Goal: Task Accomplishment & Management: Complete application form

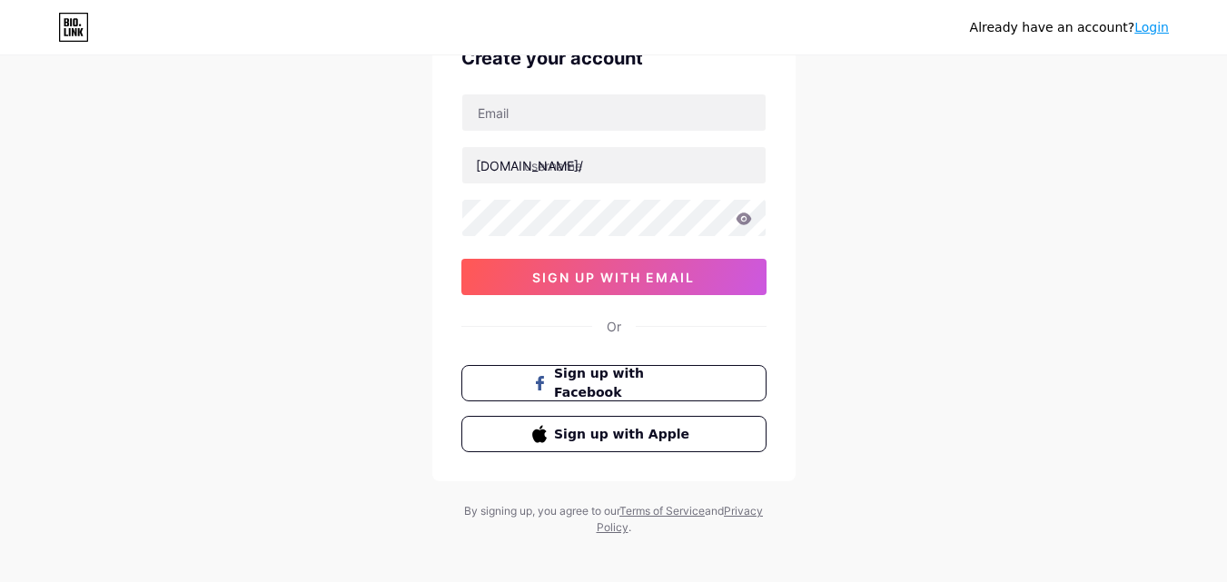
scroll to position [113, 0]
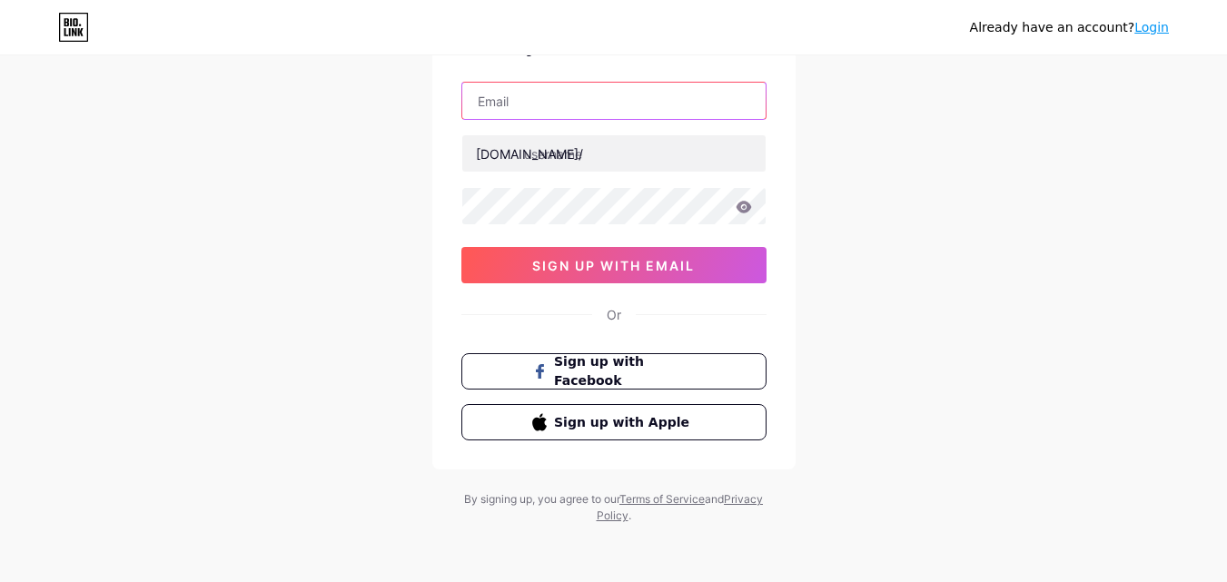
click at [556, 111] on input "text" at bounding box center [613, 101] width 303 height 36
type input "[EMAIL_ADDRESS][DOMAIN_NAME]"
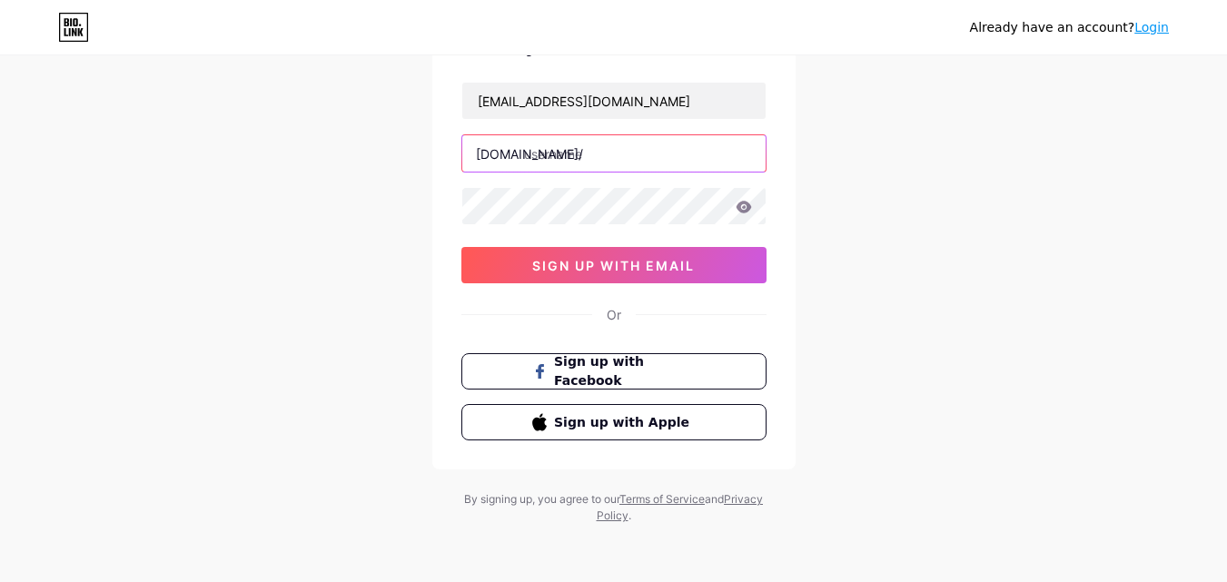
click at [563, 165] on input "text" at bounding box center [613, 153] width 303 height 36
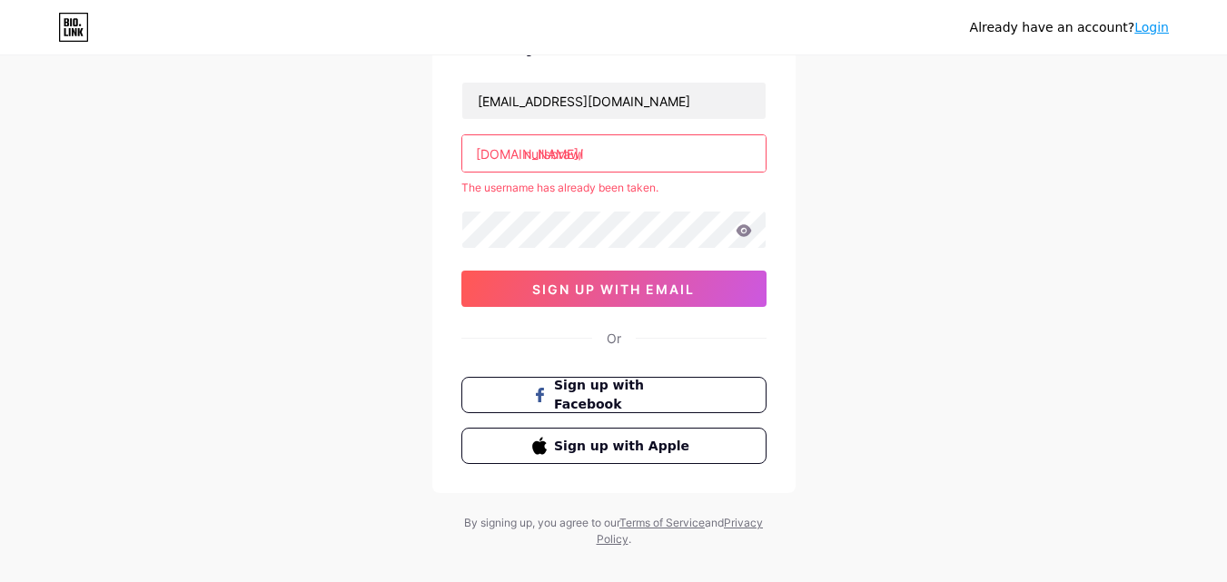
click at [549, 159] on input "nullsbrawl" at bounding box center [613, 153] width 303 height 36
click at [614, 155] on input "nullsbraw" at bounding box center [613, 153] width 303 height 36
click at [557, 154] on input "nulls-braw" at bounding box center [613, 153] width 303 height 36
click at [626, 163] on input "nullsbraw" at bounding box center [613, 153] width 303 height 36
click at [549, 151] on input "nullsbrawl" at bounding box center [613, 153] width 303 height 36
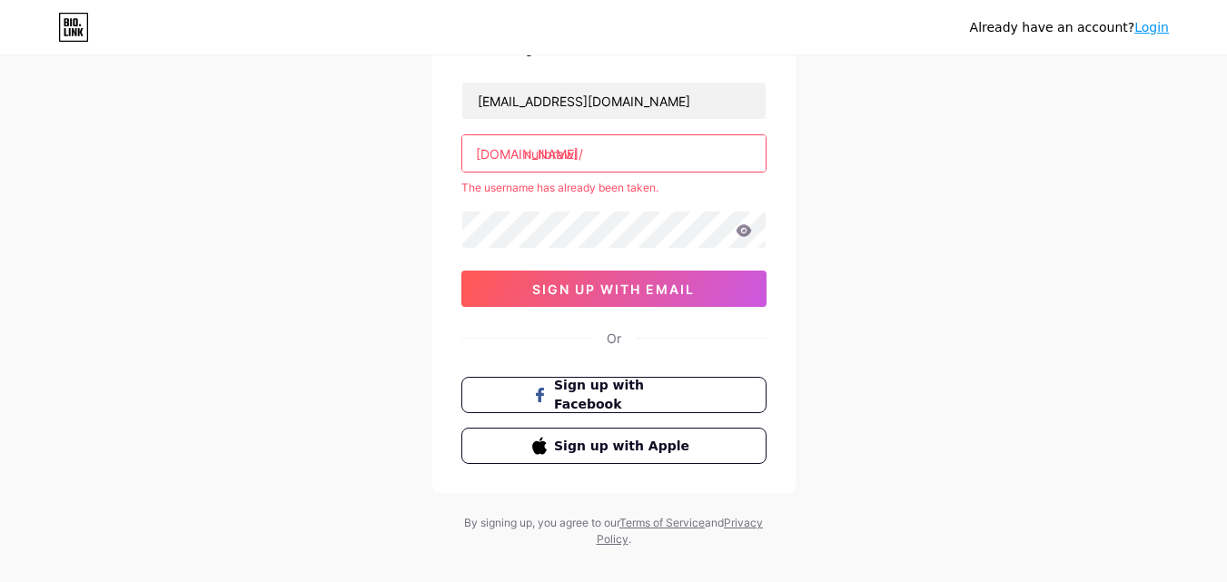
click at [608, 147] on input "nullbrawl" at bounding box center [613, 153] width 303 height 36
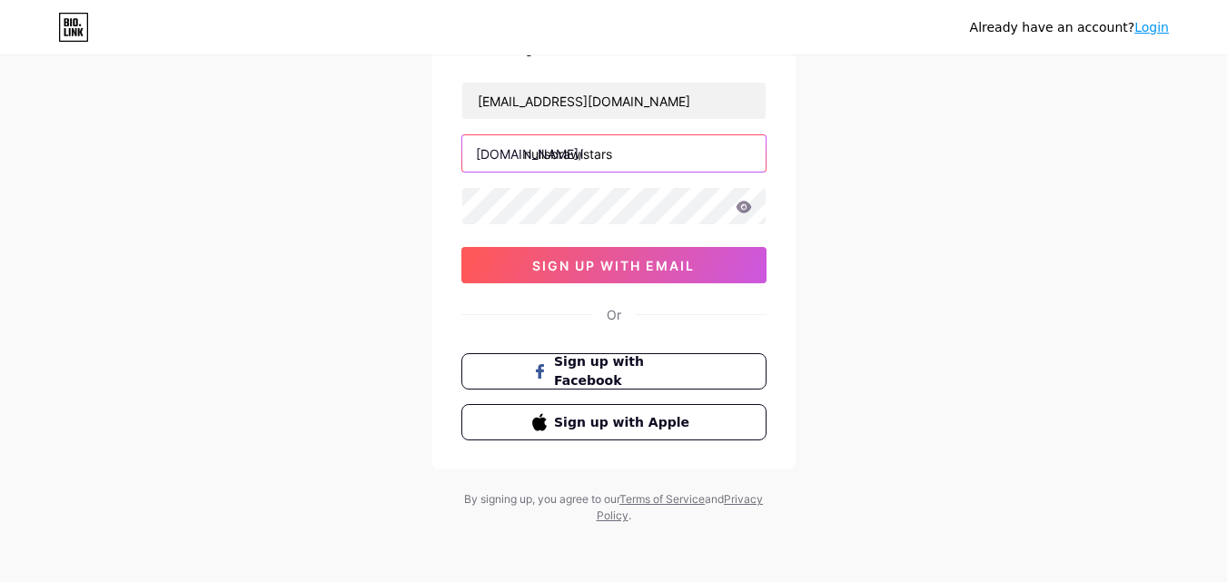
type input "nullsbrawlstars"
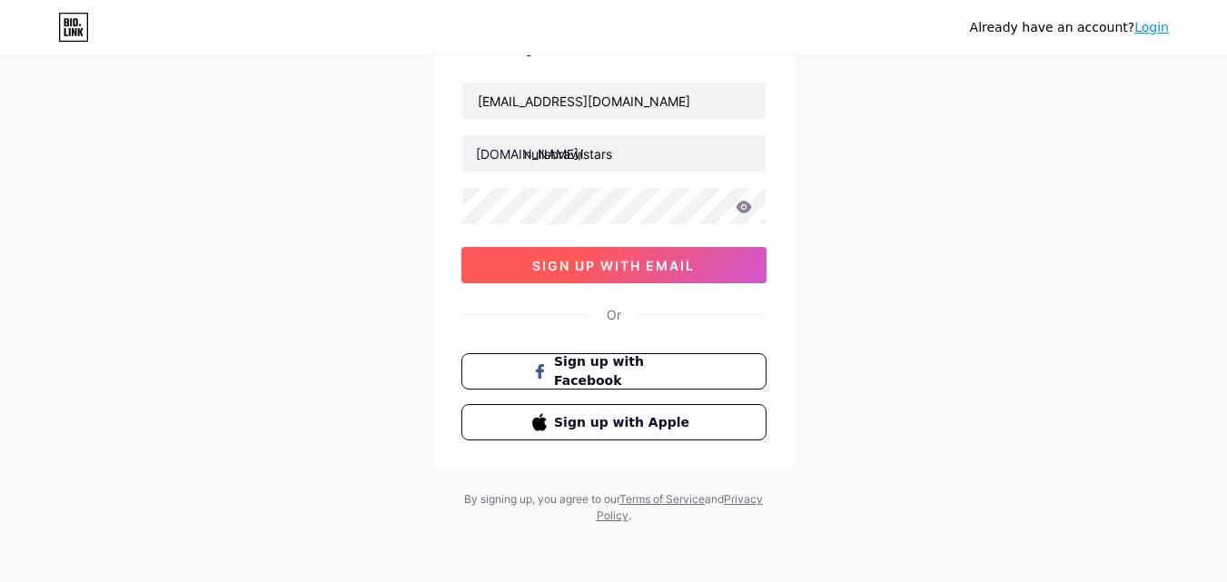
click at [633, 258] on span "sign up with email" at bounding box center [613, 265] width 163 height 15
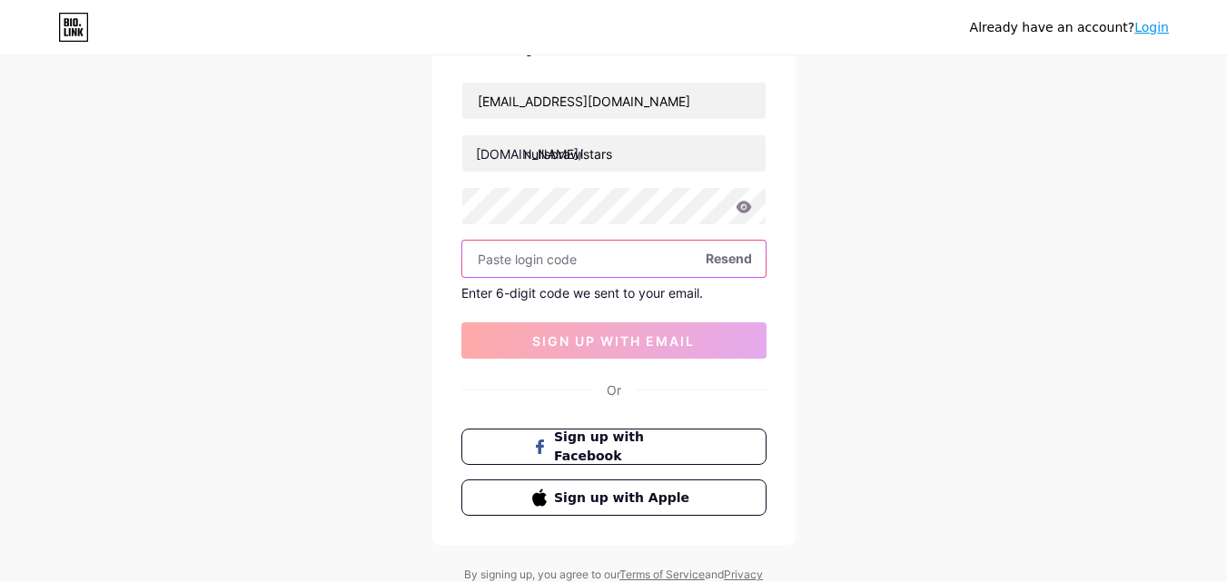
paste input "973466"
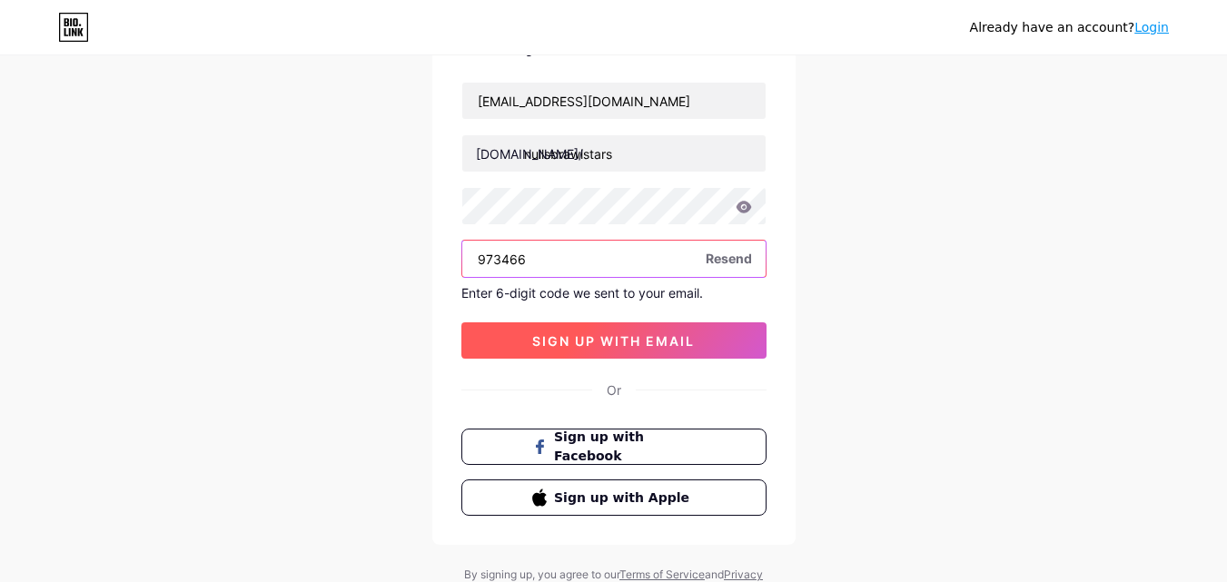
type input "973466"
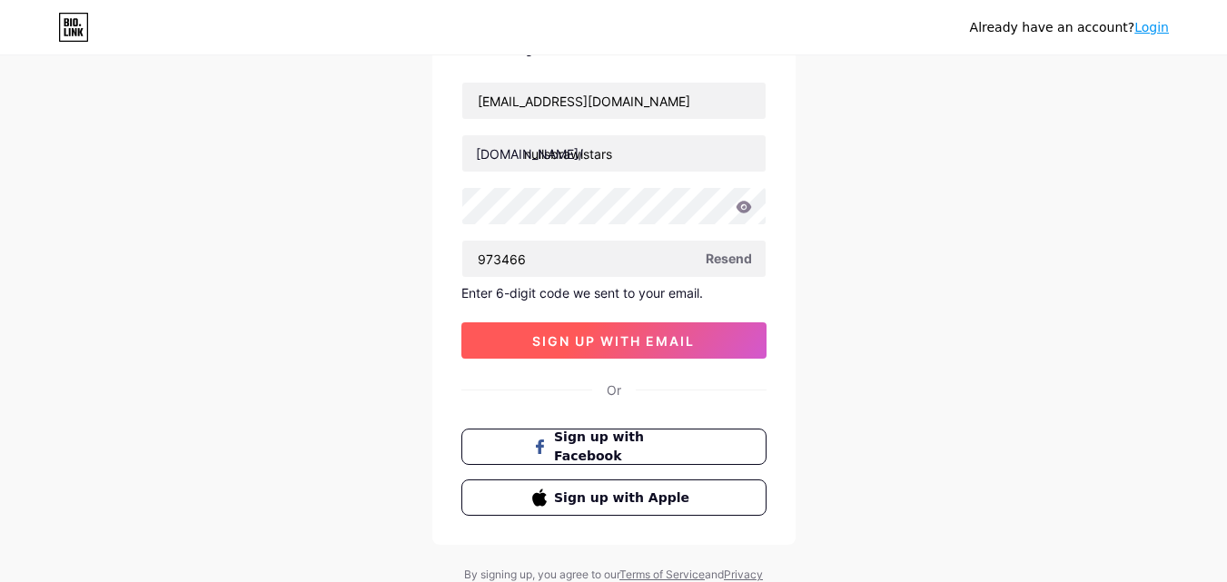
click at [529, 346] on button "sign up with email" at bounding box center [613, 340] width 305 height 36
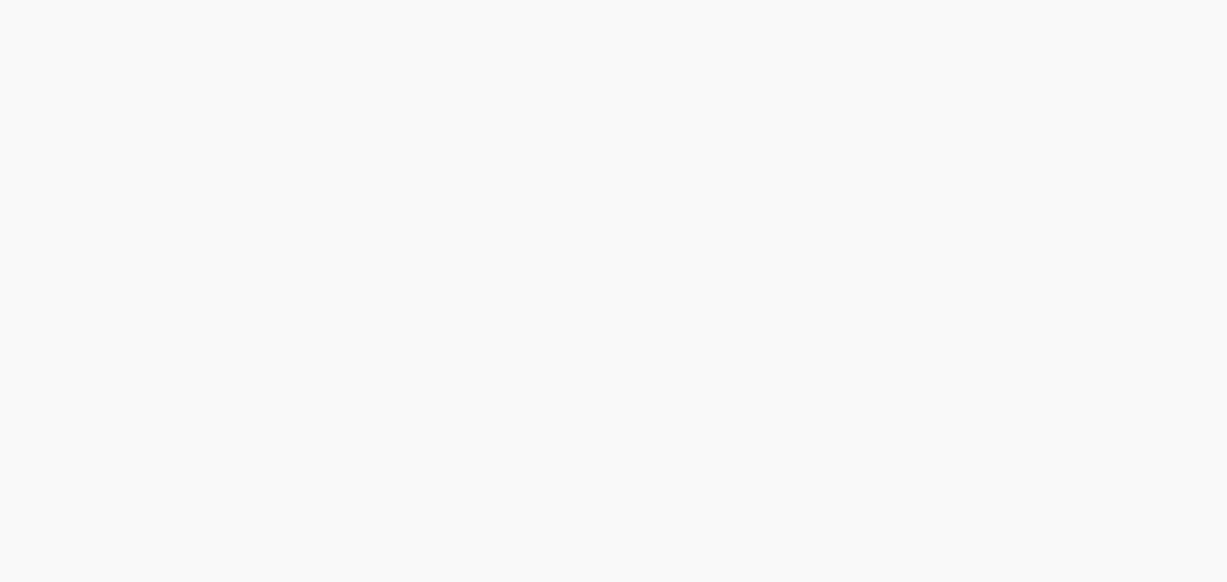
scroll to position [0, 0]
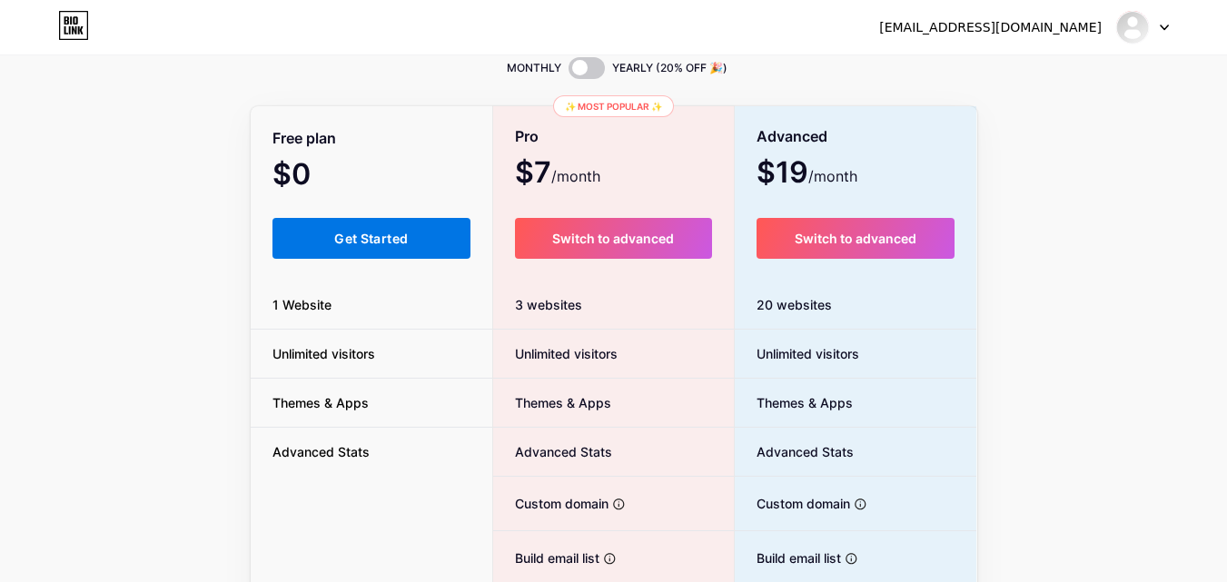
scroll to position [71, 0]
click at [355, 240] on span "Get Started" at bounding box center [371, 237] width 74 height 15
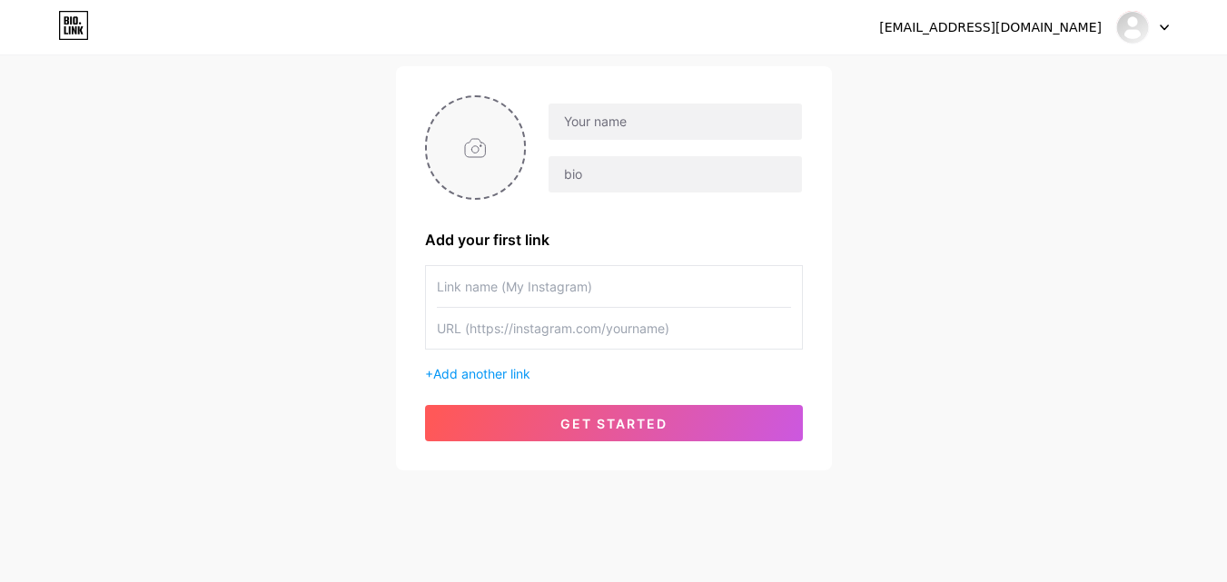
scroll to position [138, 0]
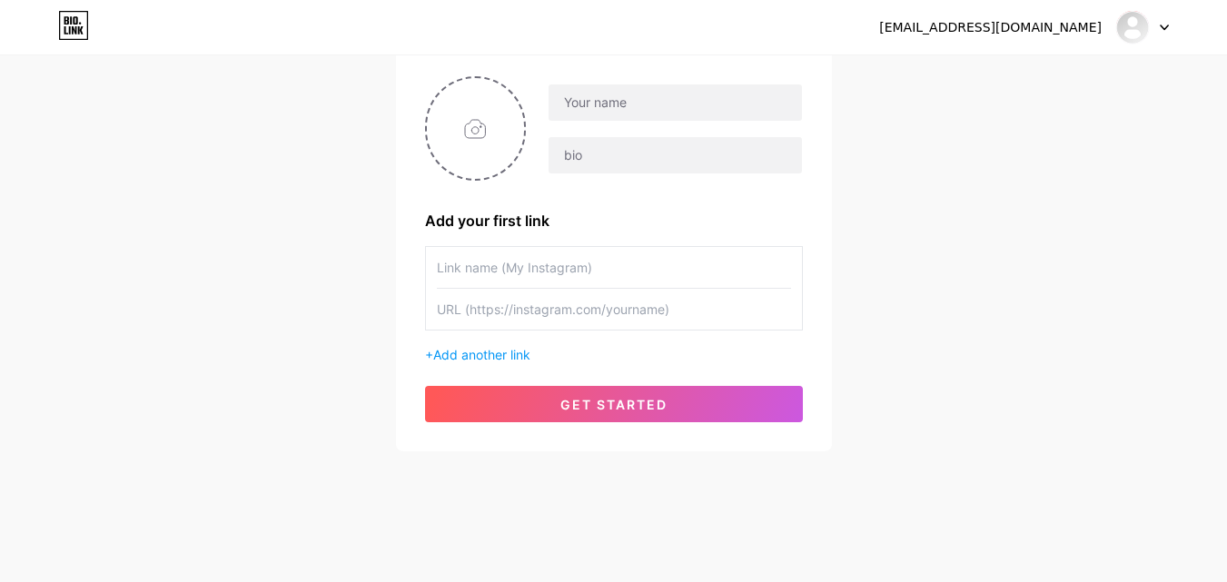
click at [557, 252] on input "text" at bounding box center [614, 267] width 354 height 41
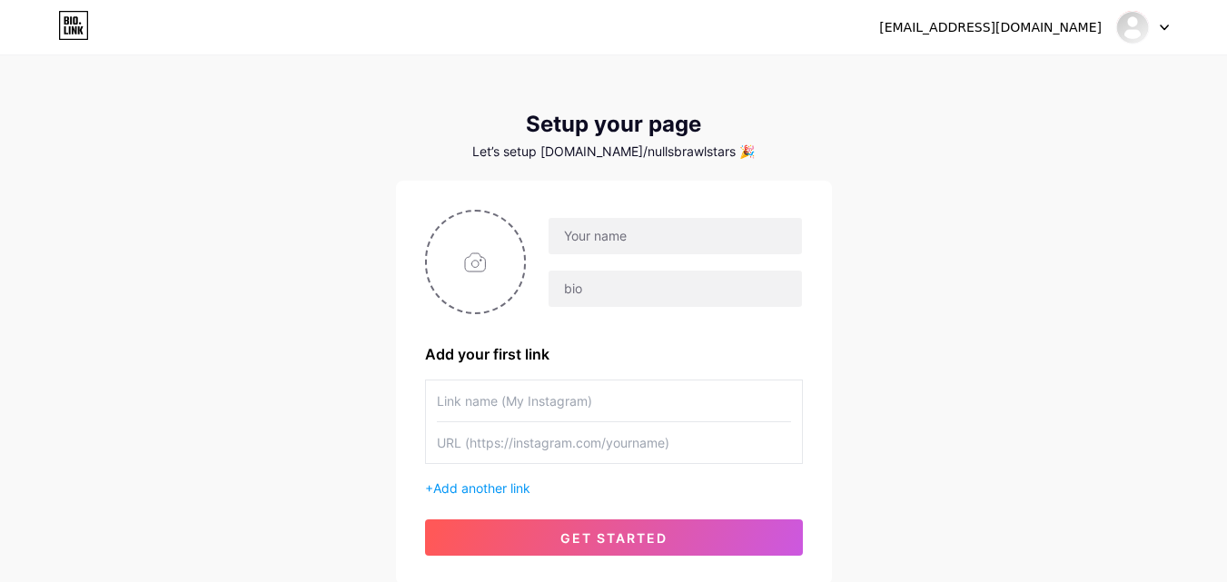
scroll to position [4, 0]
click at [469, 271] on input "file" at bounding box center [476, 262] width 98 height 101
type input "C:\fakepath\Nulls BRAWL.jpeg"
click at [654, 227] on input "text" at bounding box center [674, 237] width 252 height 36
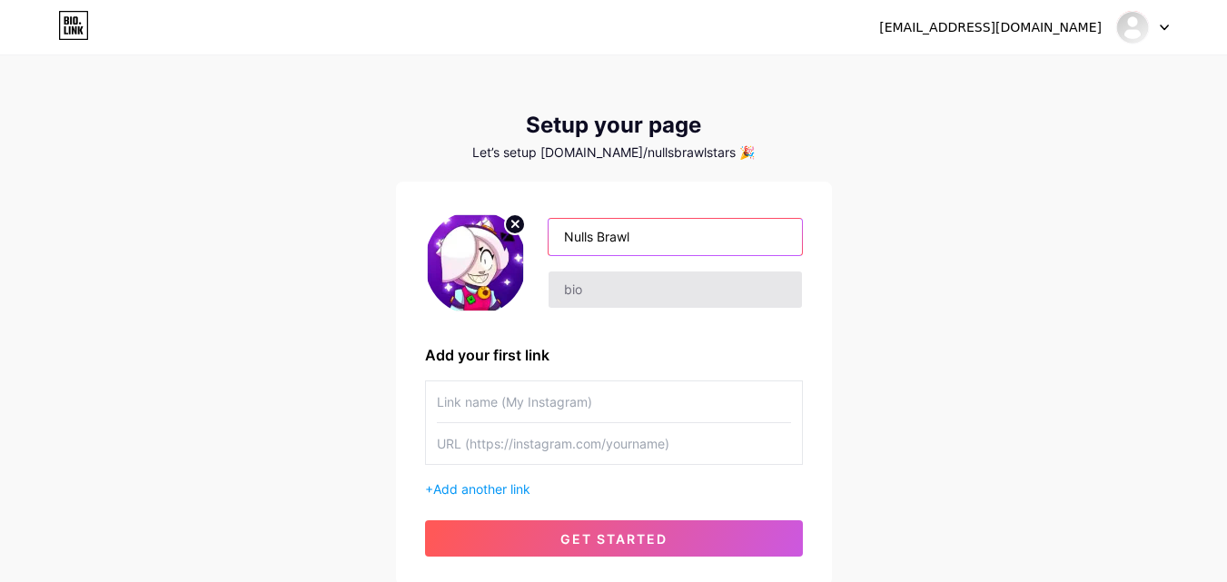
type input "Nulls Brawl"
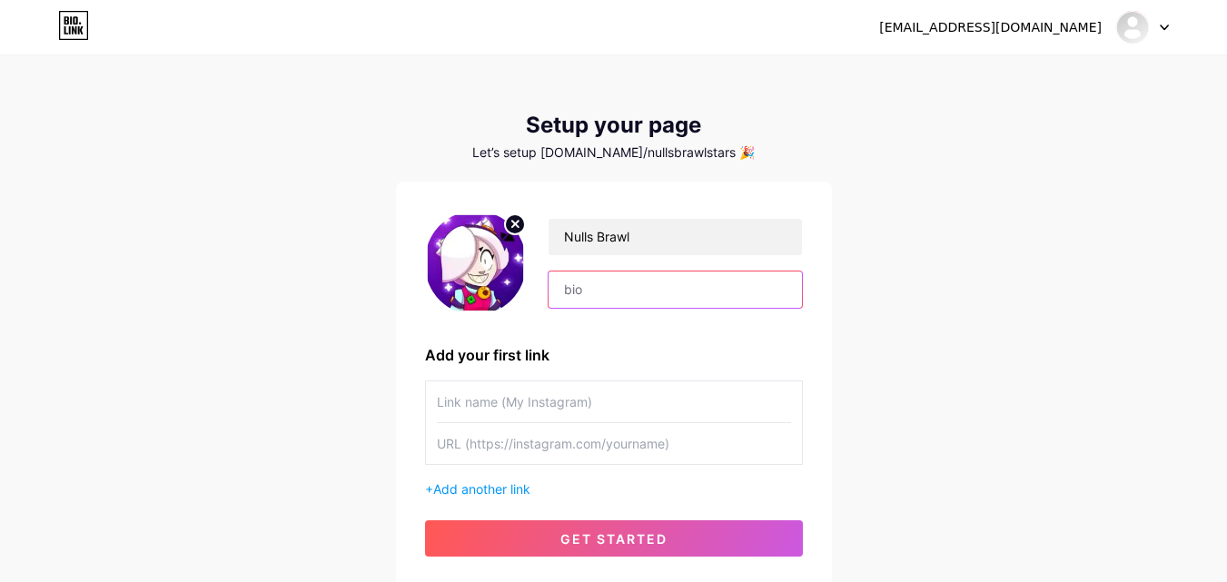
click at [606, 272] on input "text" at bounding box center [674, 289] width 252 height 36
paste input "Null’s Brawl is a special version of the game Brawl Stars where you can unlock …"
drag, startPoint x: 703, startPoint y: 283, endPoint x: 911, endPoint y: 306, distance: 209.1
click at [911, 306] on div "[EMAIL_ADDRESS][DOMAIN_NAME] Dashboard Logout Setup your page Let’s setup [DOMA…" at bounding box center [613, 319] width 1227 height 647
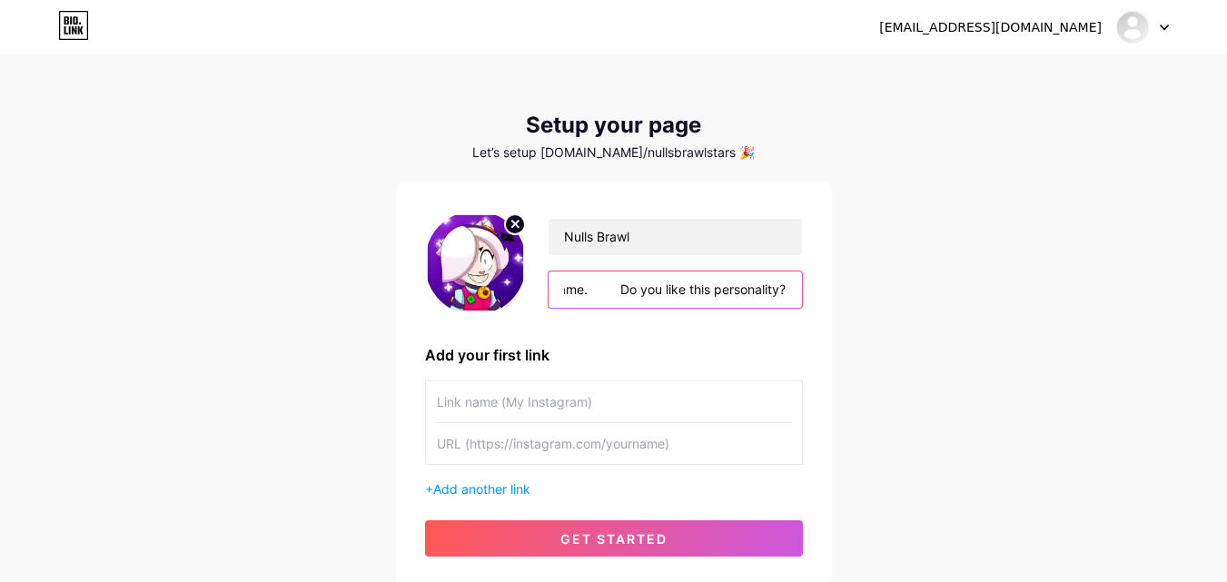
type input "Null’s Brawl is a special version of the game Brawl Stars where you can unlock …"
click at [644, 286] on input "Null’s Brawl is a special version of the game Brawl Stars where you can unlock …" at bounding box center [674, 289] width 252 height 36
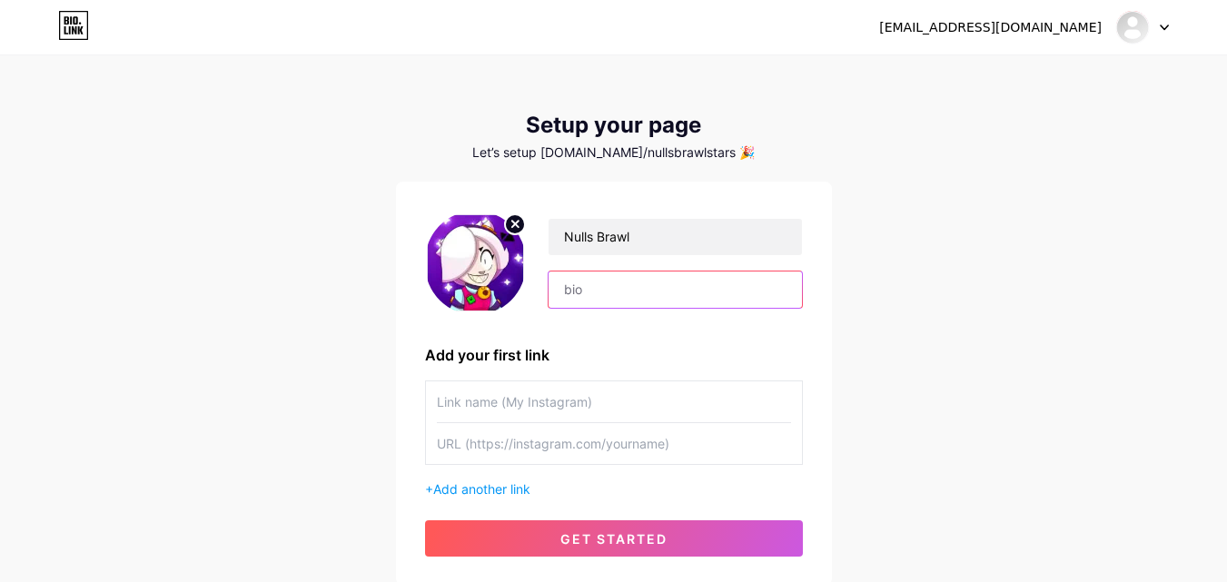
scroll to position [0, 0]
paste input "**Null’s Brawl** is a special version of the game *Brawl Stars* where you can u…"
drag, startPoint x: 664, startPoint y: 290, endPoint x: 374, endPoint y: 290, distance: 289.6
click at [374, 290] on div "[EMAIL_ADDRESS][DOMAIN_NAME] Dashboard Logout Setup your page Let’s setup [DOMA…" at bounding box center [613, 319] width 1227 height 647
type input "**Null’s Brawl** is a special version of the game *Brawl Stars* where you can u…"
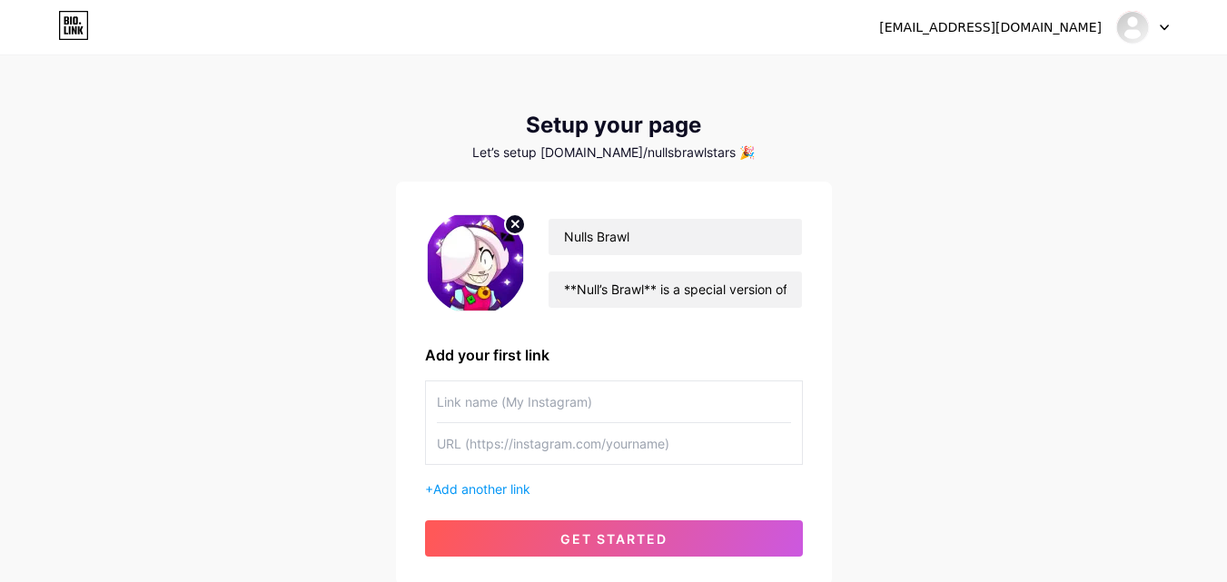
click at [615, 406] on input "text" at bounding box center [614, 401] width 354 height 41
type input "Nulls Brawl Website Link"
click at [631, 455] on input "text" at bounding box center [614, 443] width 354 height 41
paste input "[URL][DOMAIN_NAME]"
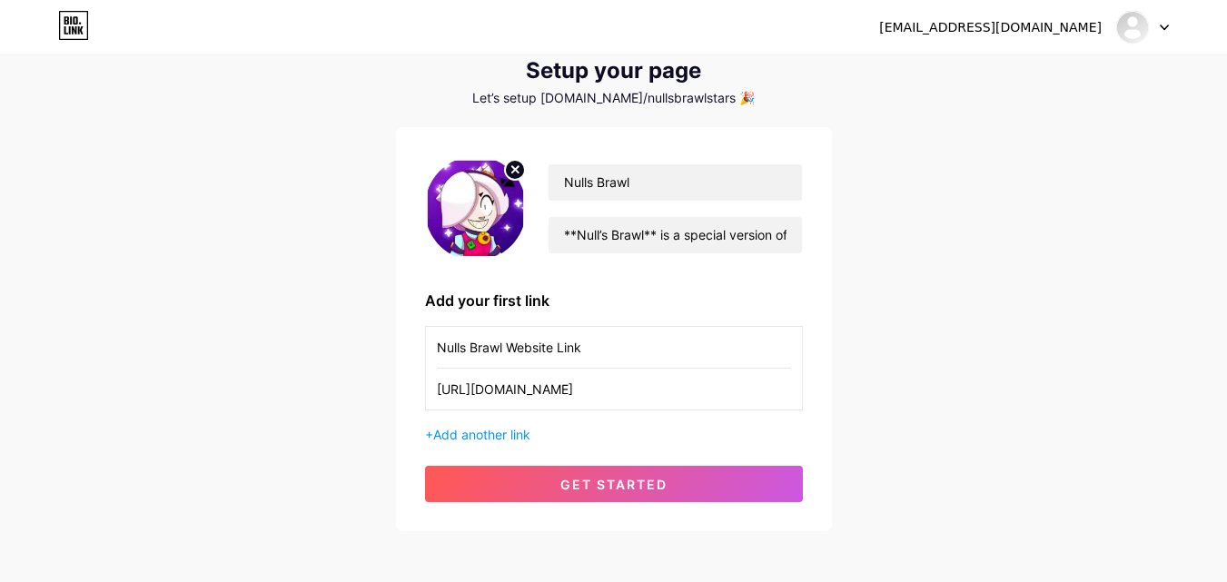
scroll to position [95, 0]
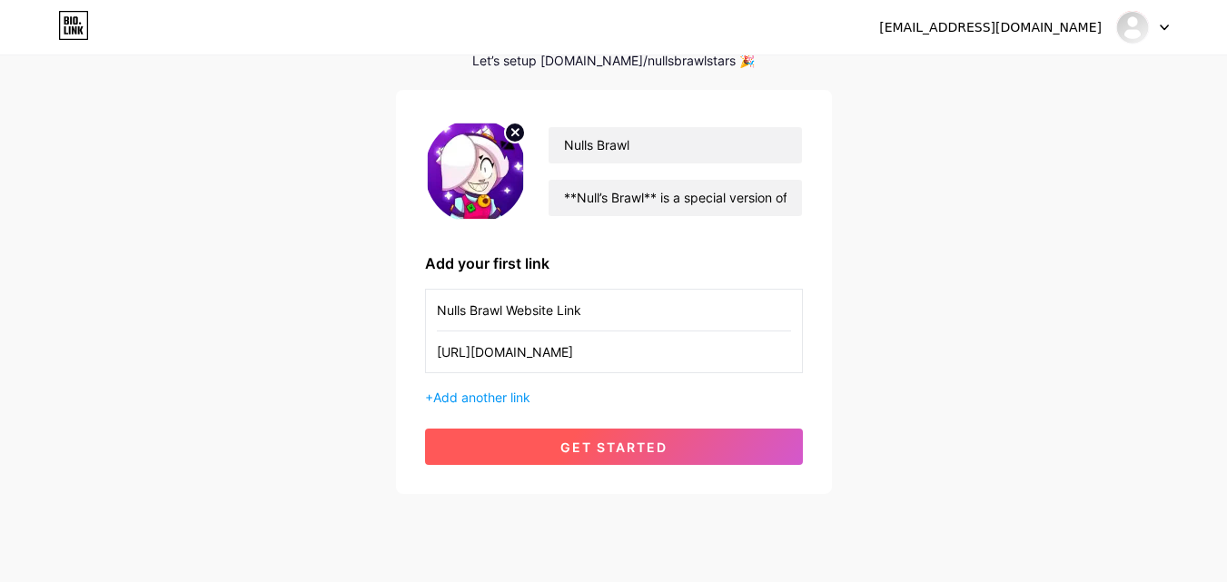
type input "[URL][DOMAIN_NAME]"
click at [571, 447] on span "get started" at bounding box center [613, 446] width 107 height 15
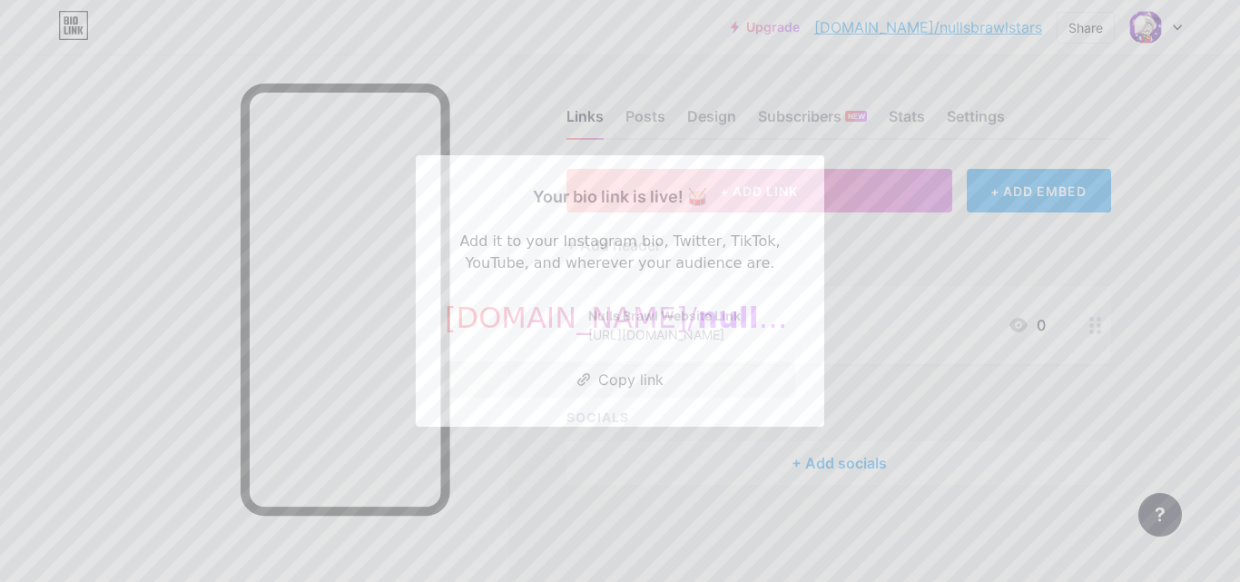
click at [988, 290] on div at bounding box center [620, 291] width 1240 height 582
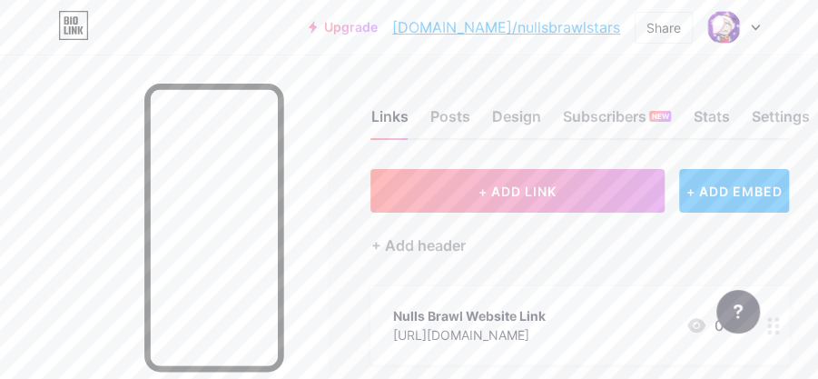
drag, startPoint x: 746, startPoint y: 108, endPoint x: 498, endPoint y: 72, distance: 251.4
click at [498, 72] on div "Links Posts Design Subscribers NEW Stats Settings + ADD LINK + ADD EMBED + Add …" at bounding box center [409, 314] width 818 height 521
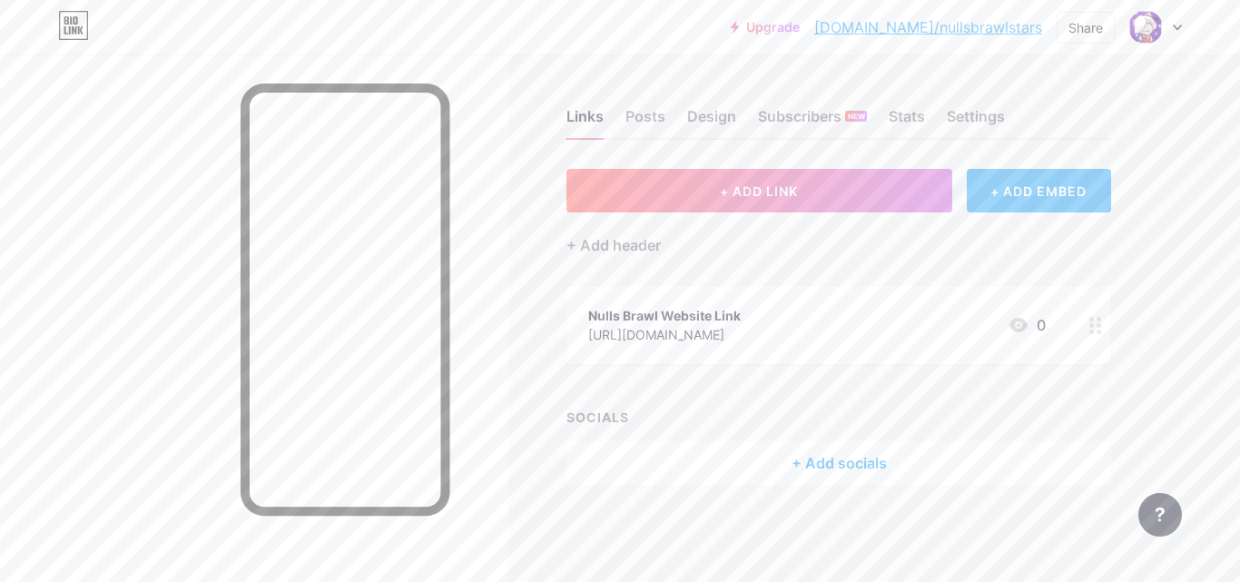
click at [1019, 188] on div "+ ADD EMBED" at bounding box center [1039, 191] width 144 height 44
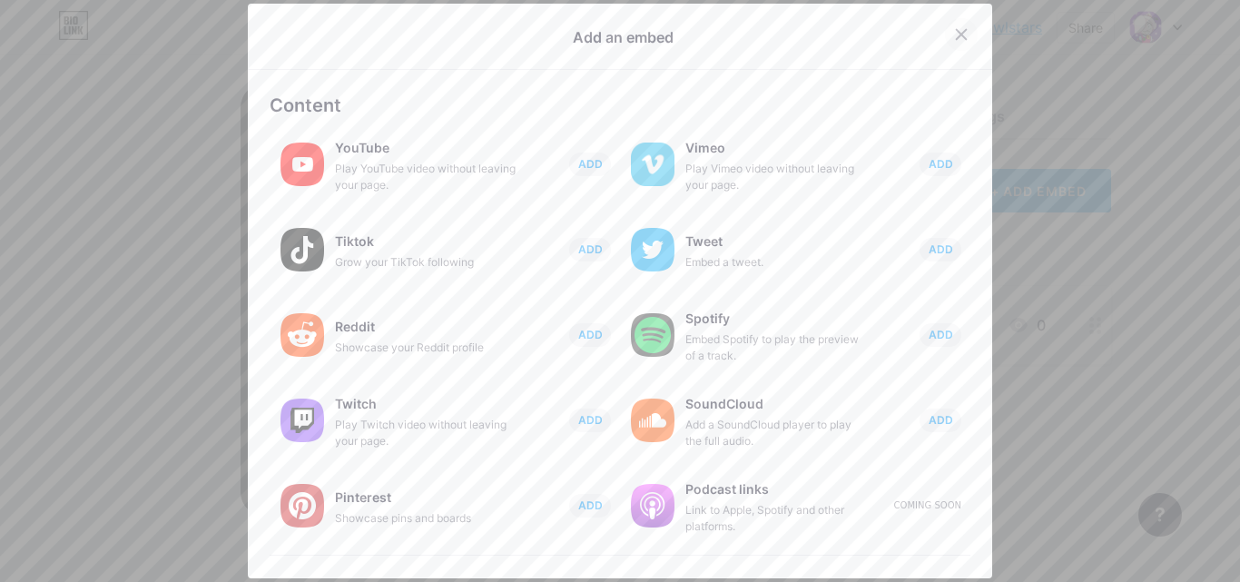
click at [954, 29] on icon at bounding box center [961, 34] width 15 height 15
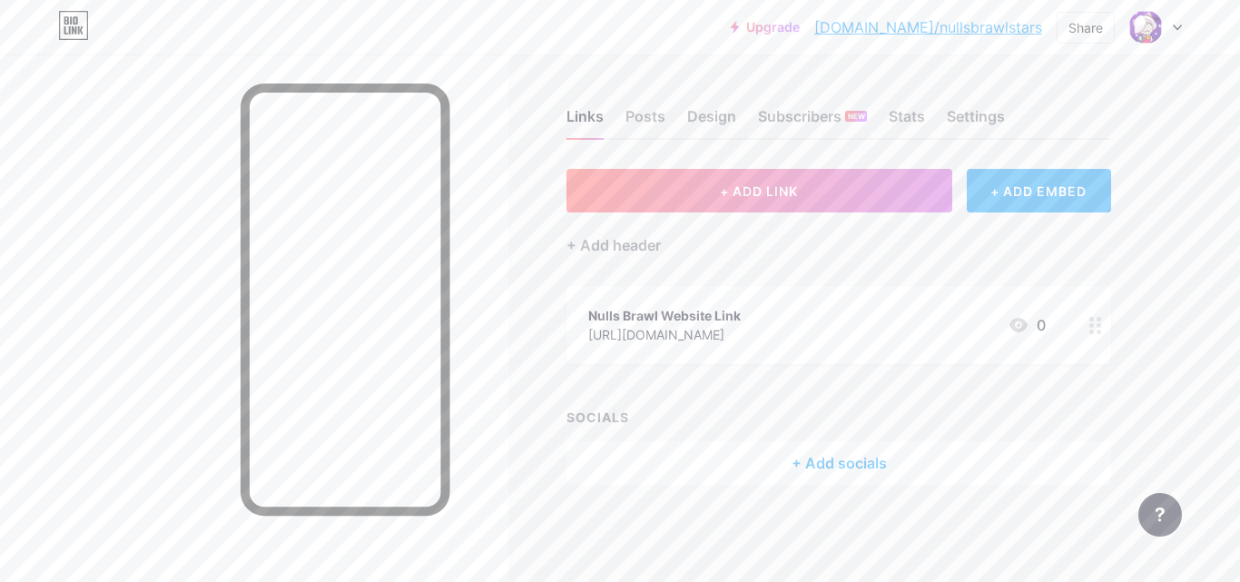
click at [1092, 321] on icon at bounding box center [1095, 325] width 13 height 17
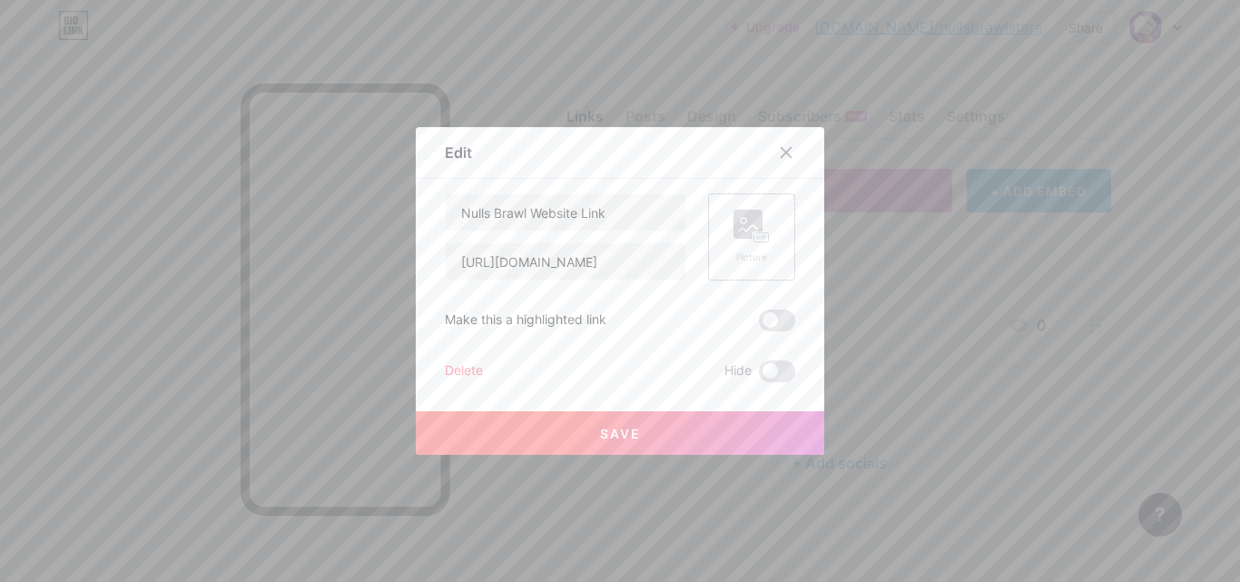
click at [746, 251] on div "Picture" at bounding box center [752, 258] width 36 height 14
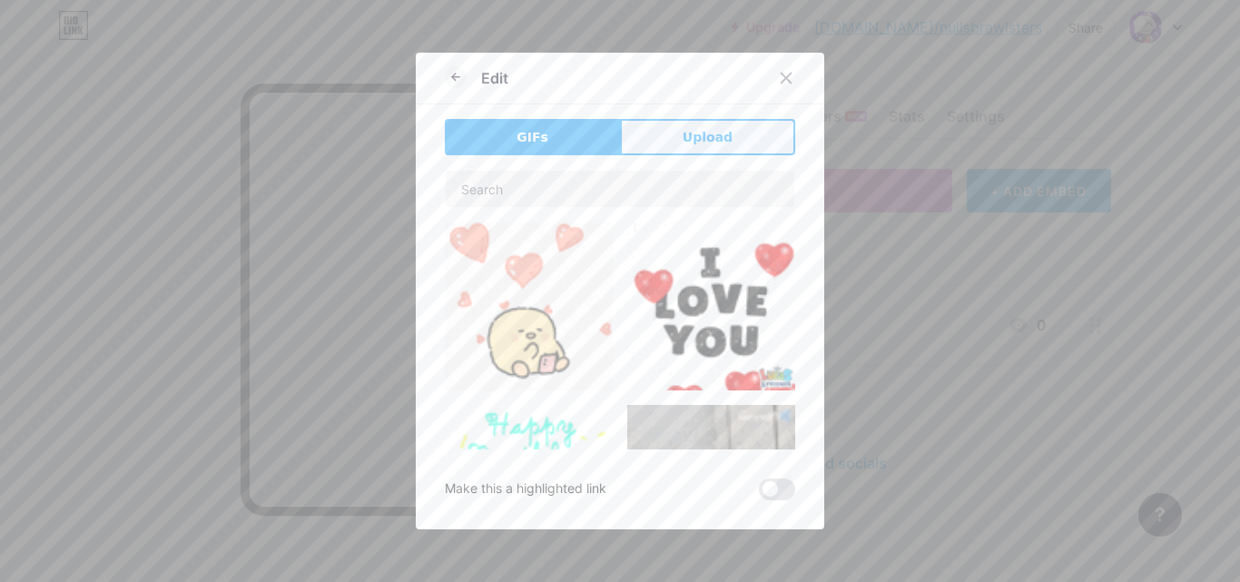
click at [760, 120] on button "Upload" at bounding box center [707, 137] width 175 height 36
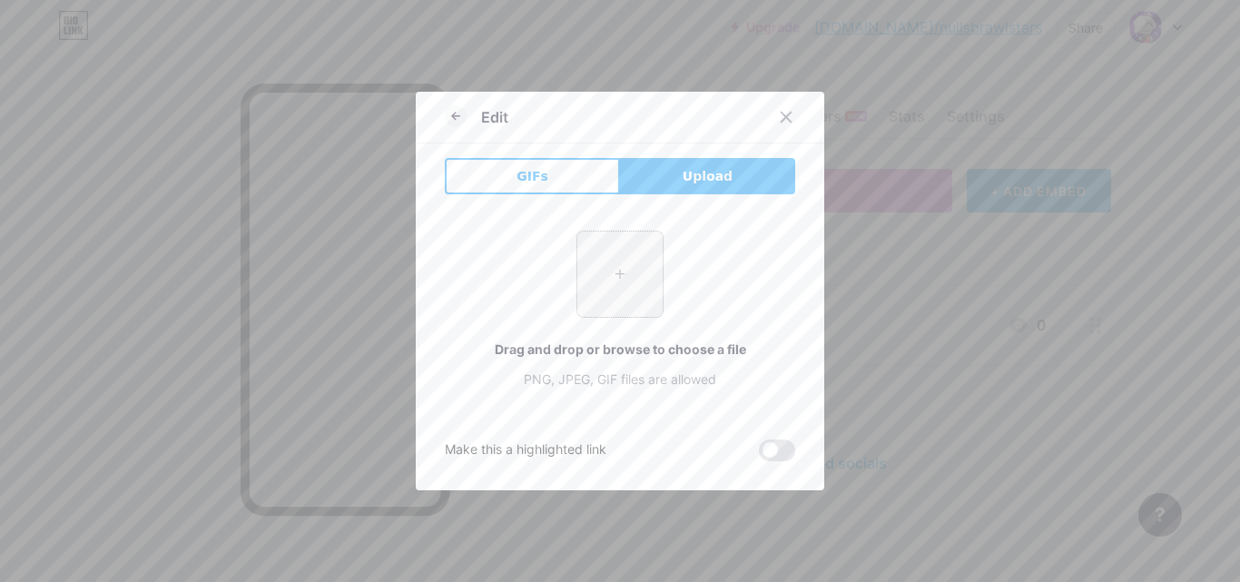
click at [613, 265] on input "file" at bounding box center [619, 274] width 85 height 85
type input "C:\fakepath\Nulls BRAWL.jpeg"
click at [224, 82] on div at bounding box center [620, 291] width 1240 height 582
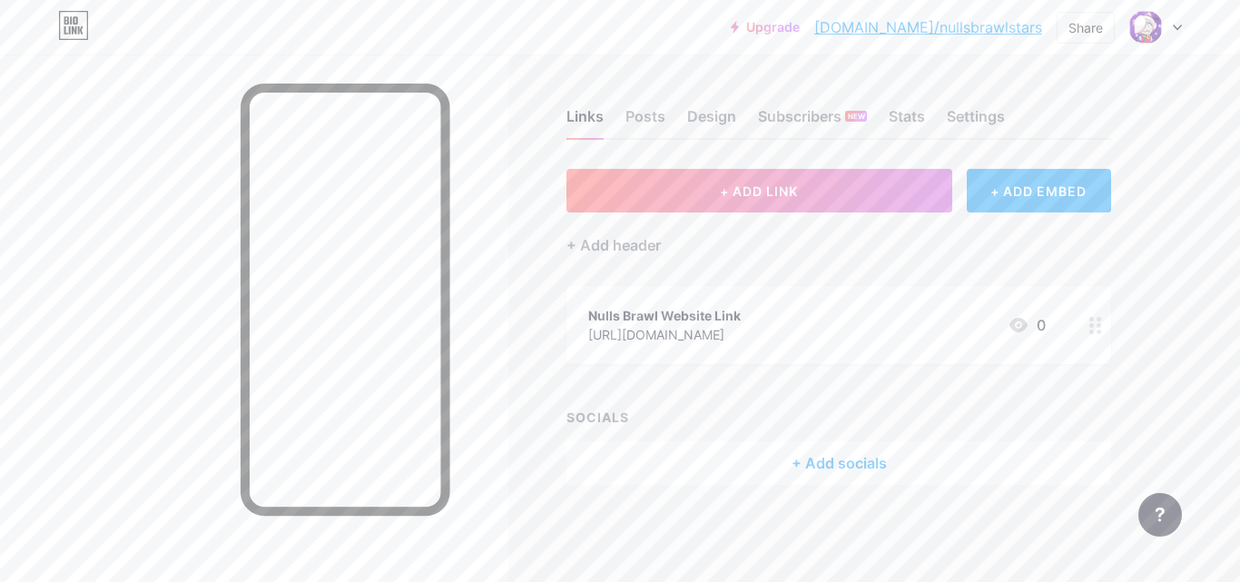
click at [828, 453] on div "+ Add socials" at bounding box center [839, 463] width 545 height 44
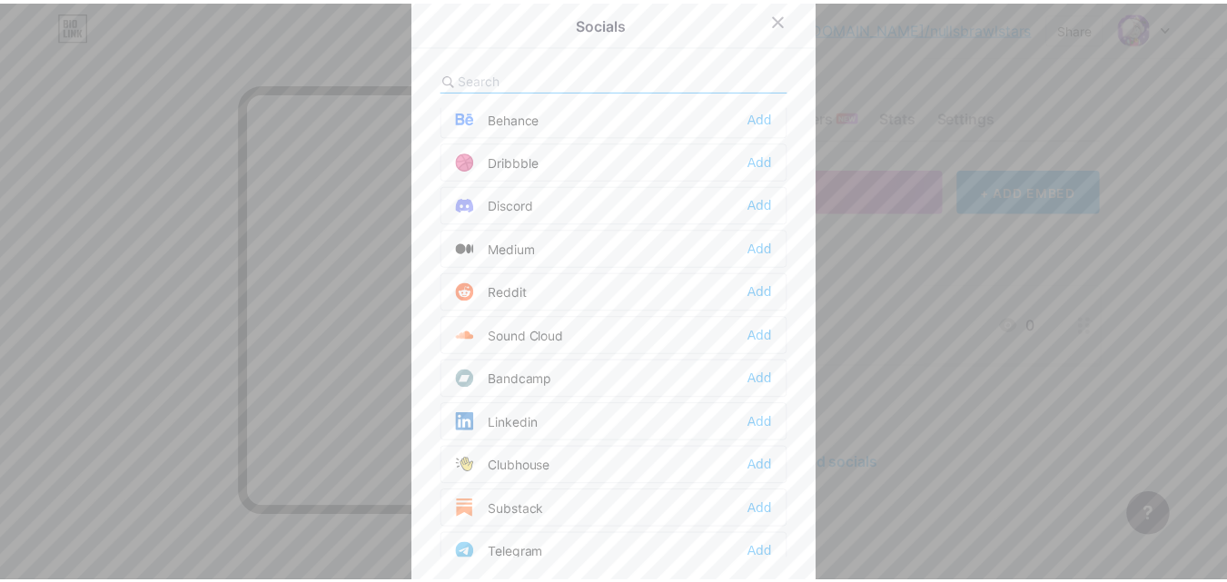
scroll to position [488, 0]
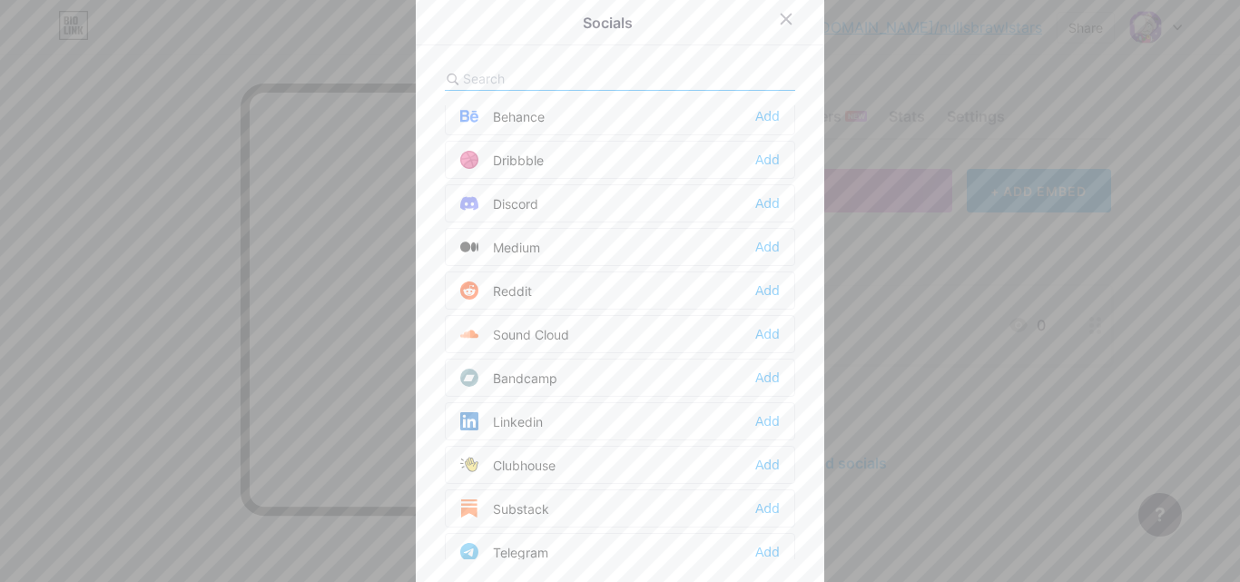
click at [941, 334] on div at bounding box center [620, 291] width 1240 height 582
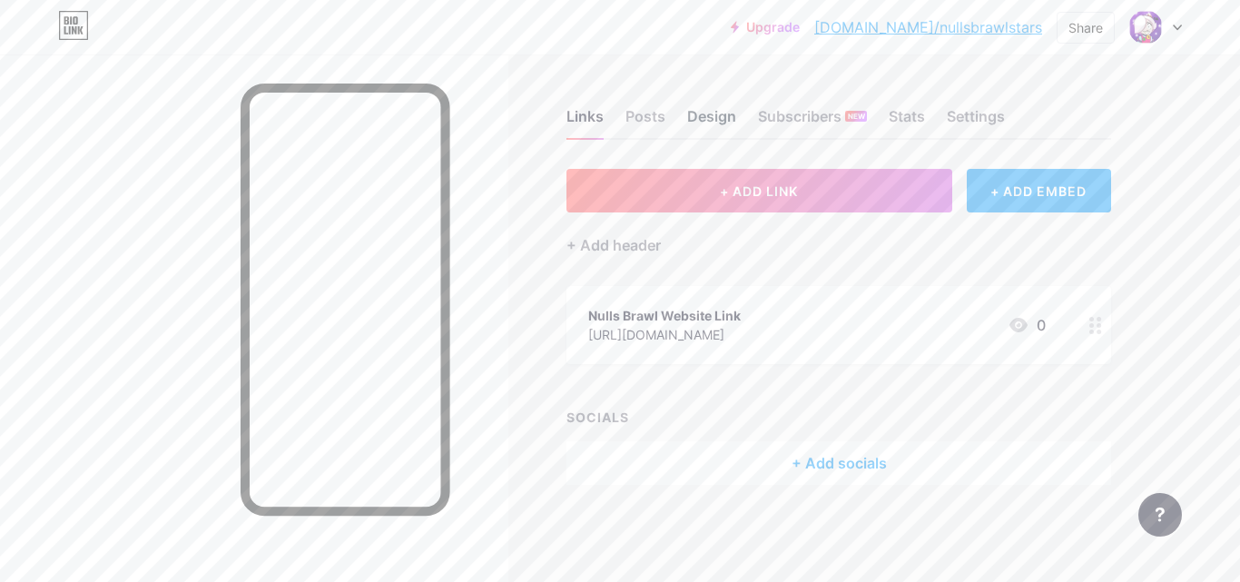
click at [718, 113] on div "Design" at bounding box center [711, 121] width 49 height 33
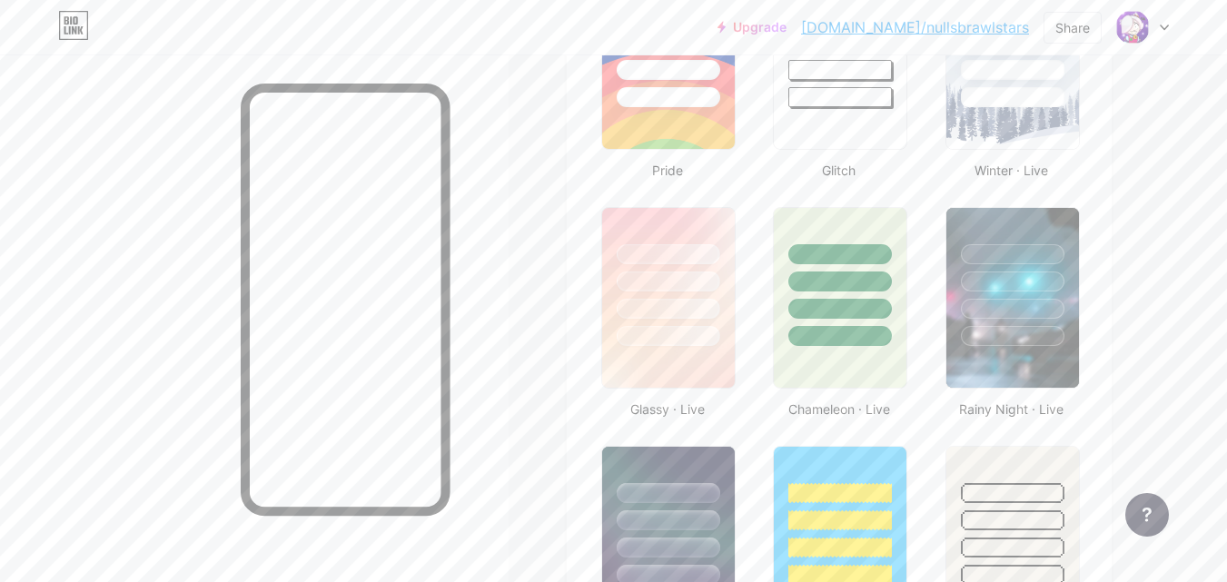
scroll to position [826, 0]
